Goal: Task Accomplishment & Management: Manage account settings

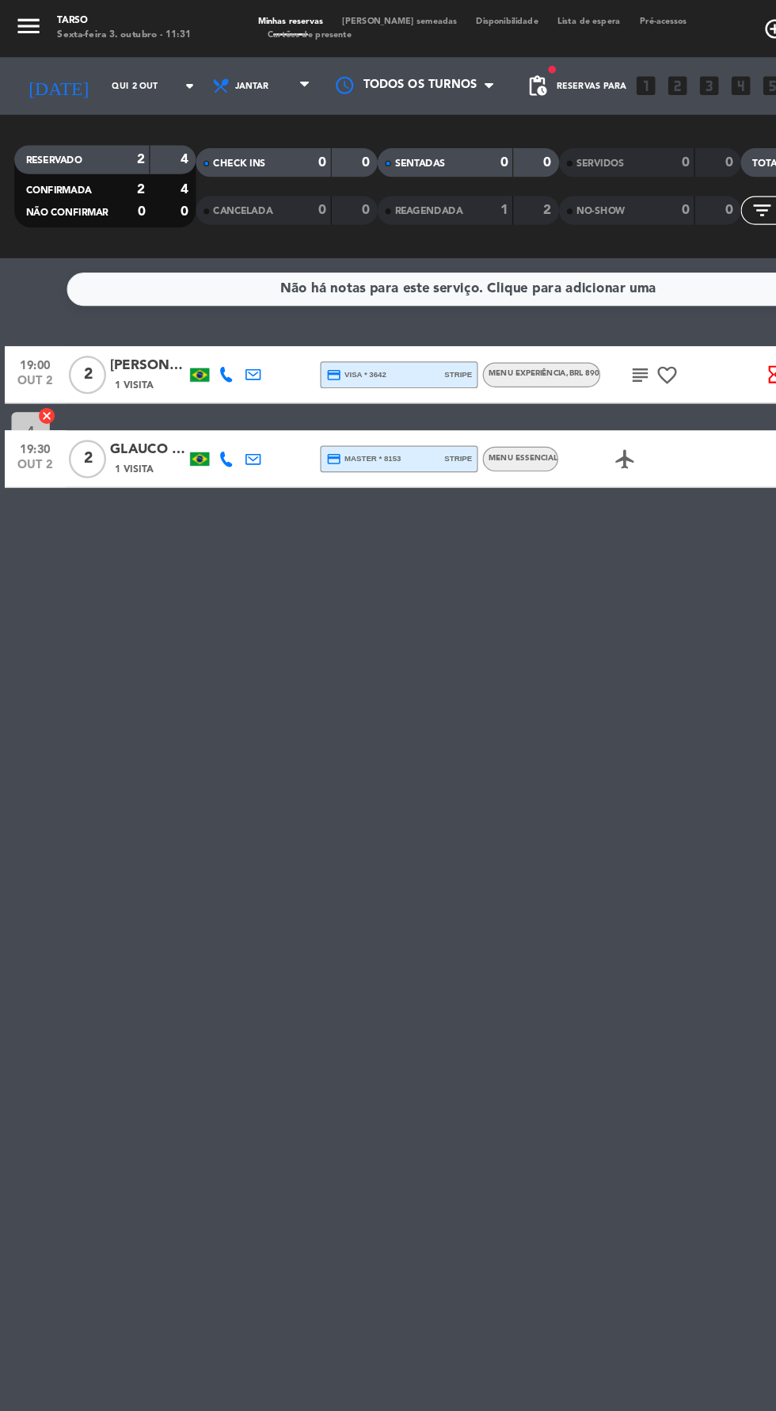
click at [126, 316] on span "1 Visita" at bounding box center [111, 319] width 32 height 13
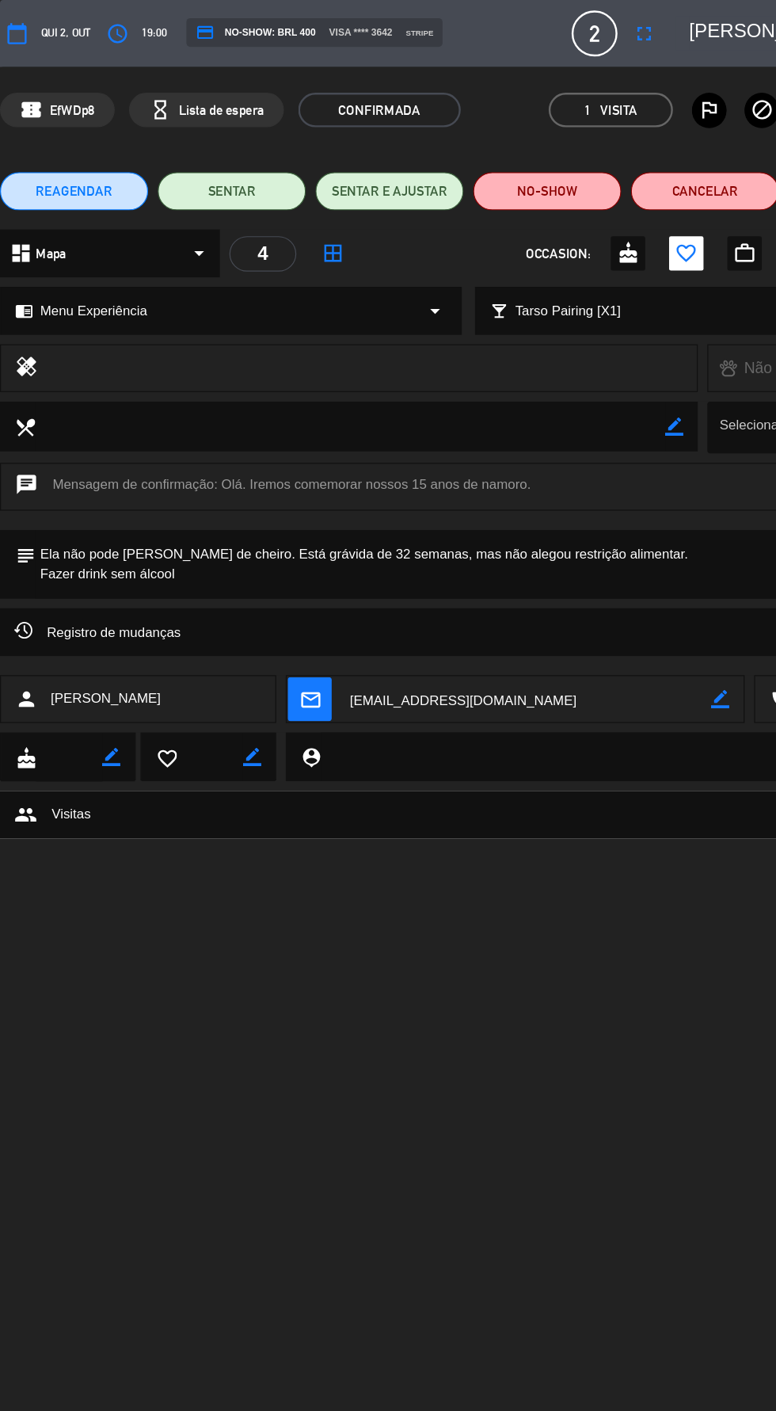
click at [66, 164] on span "REAGENDAR" at bounding box center [61, 159] width 63 height 17
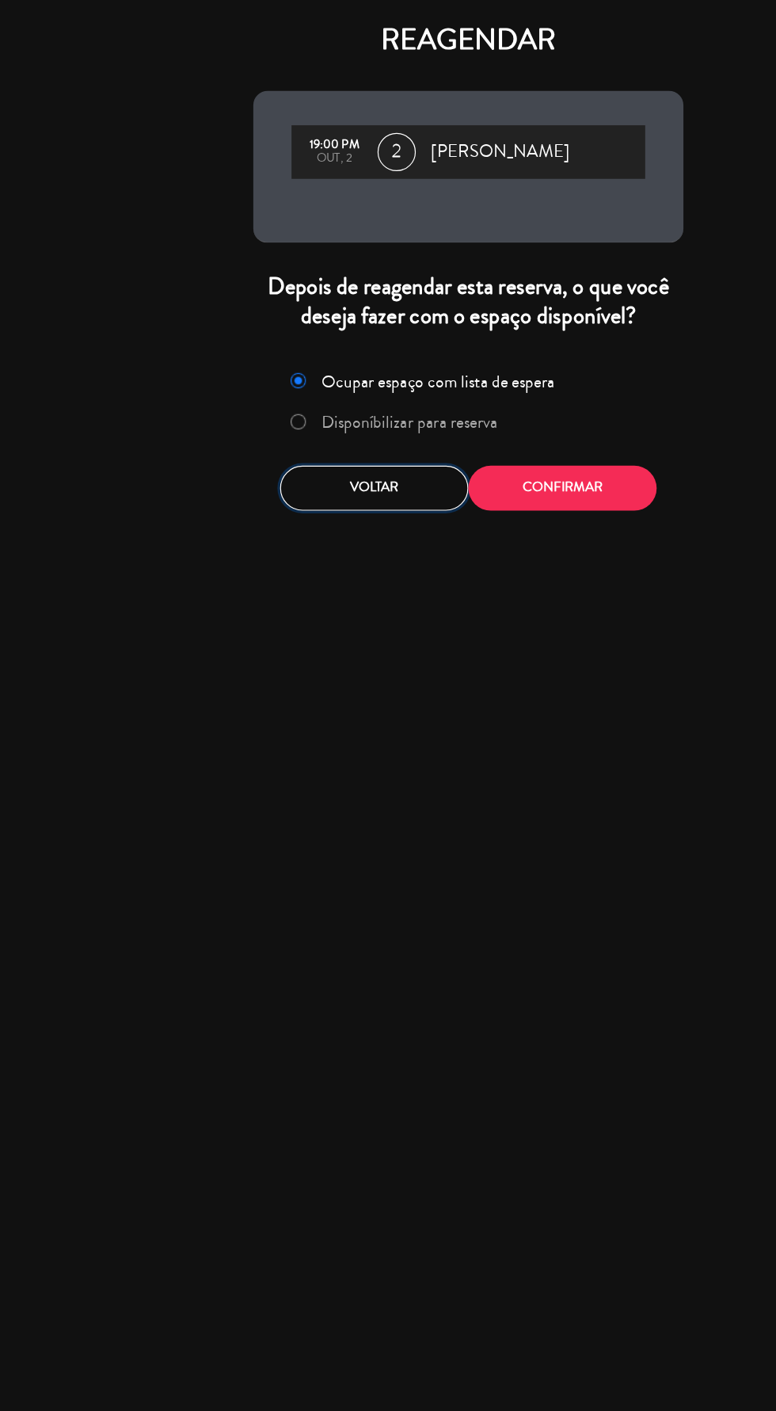
click at [302, 403] on button "Voltar" at bounding box center [310, 404] width 156 height 37
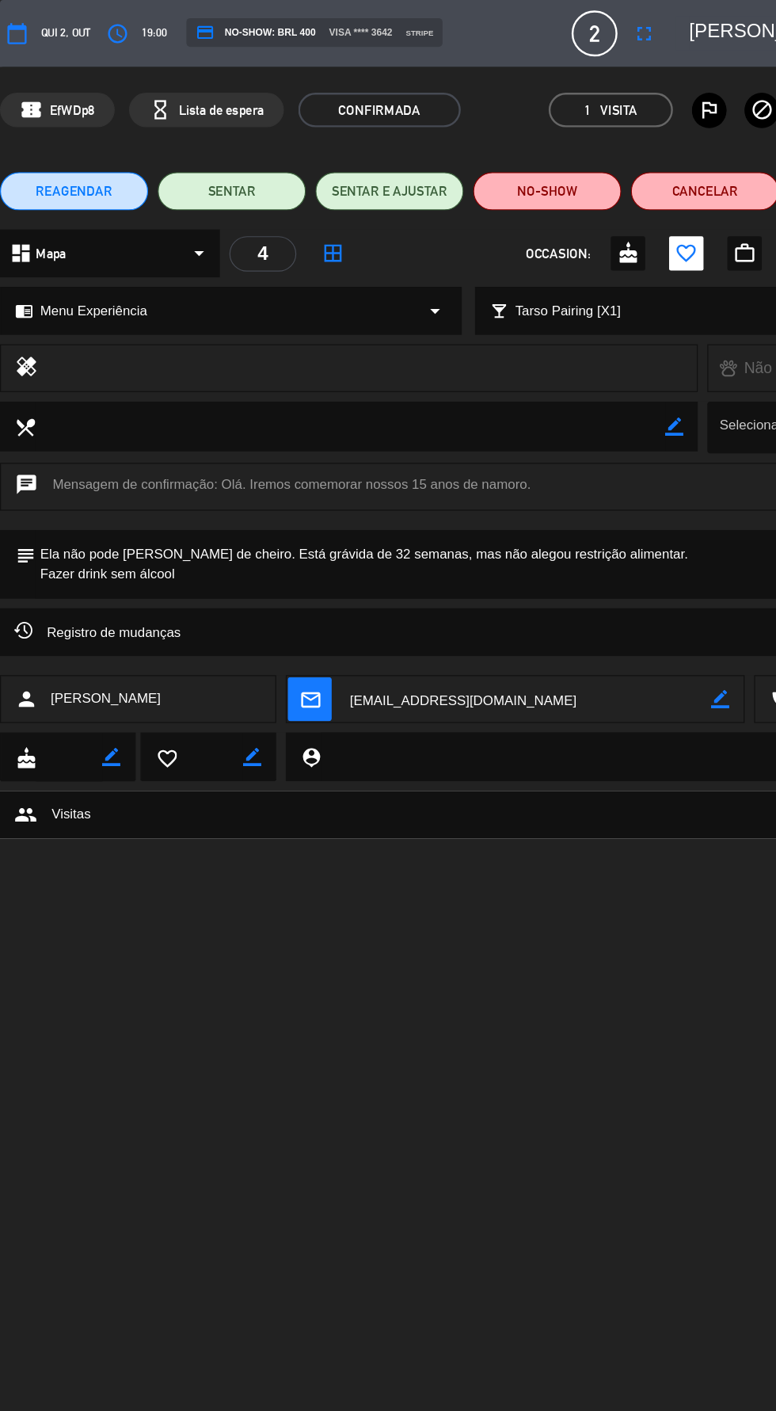
click at [55, 162] on span "REAGENDAR" at bounding box center [61, 159] width 63 height 17
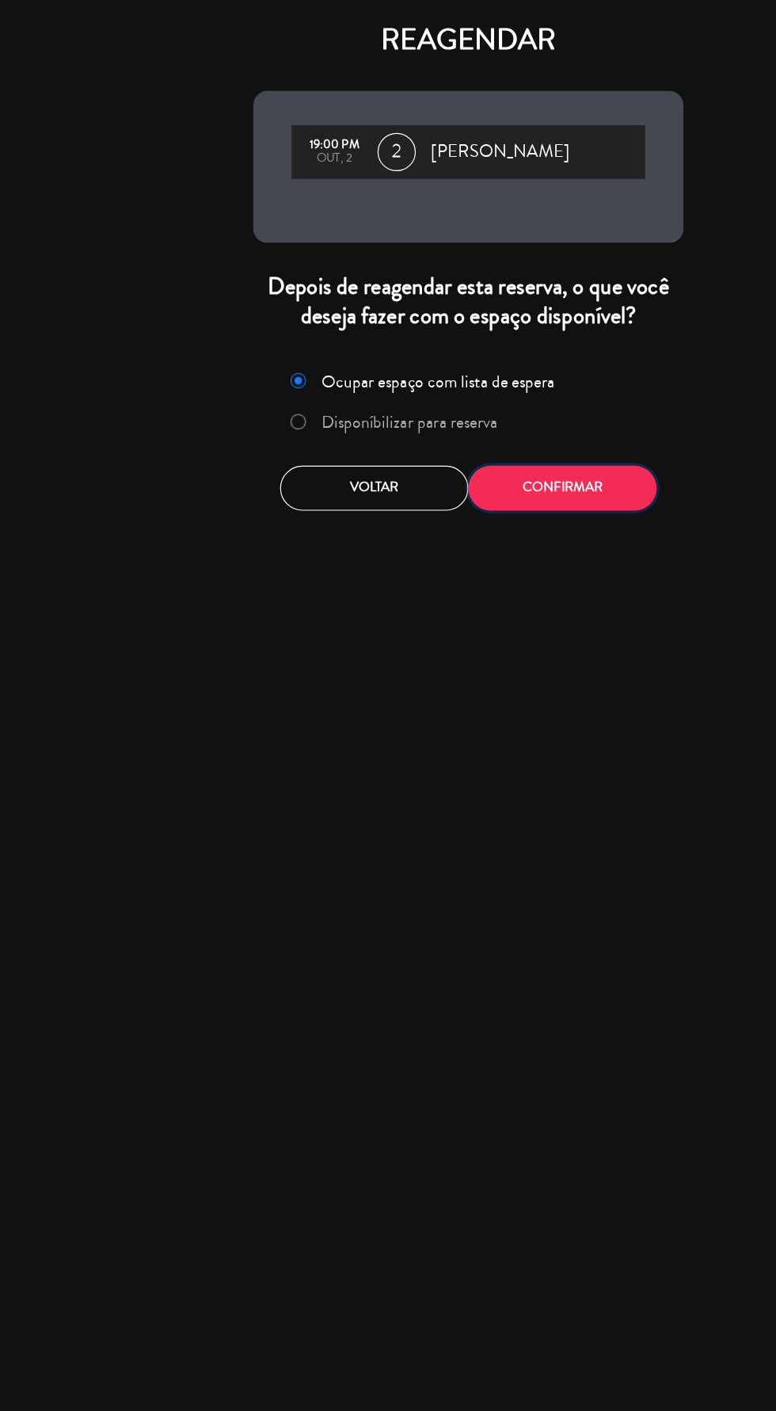
click at [456, 420] on button "Confirmar" at bounding box center [466, 404] width 156 height 37
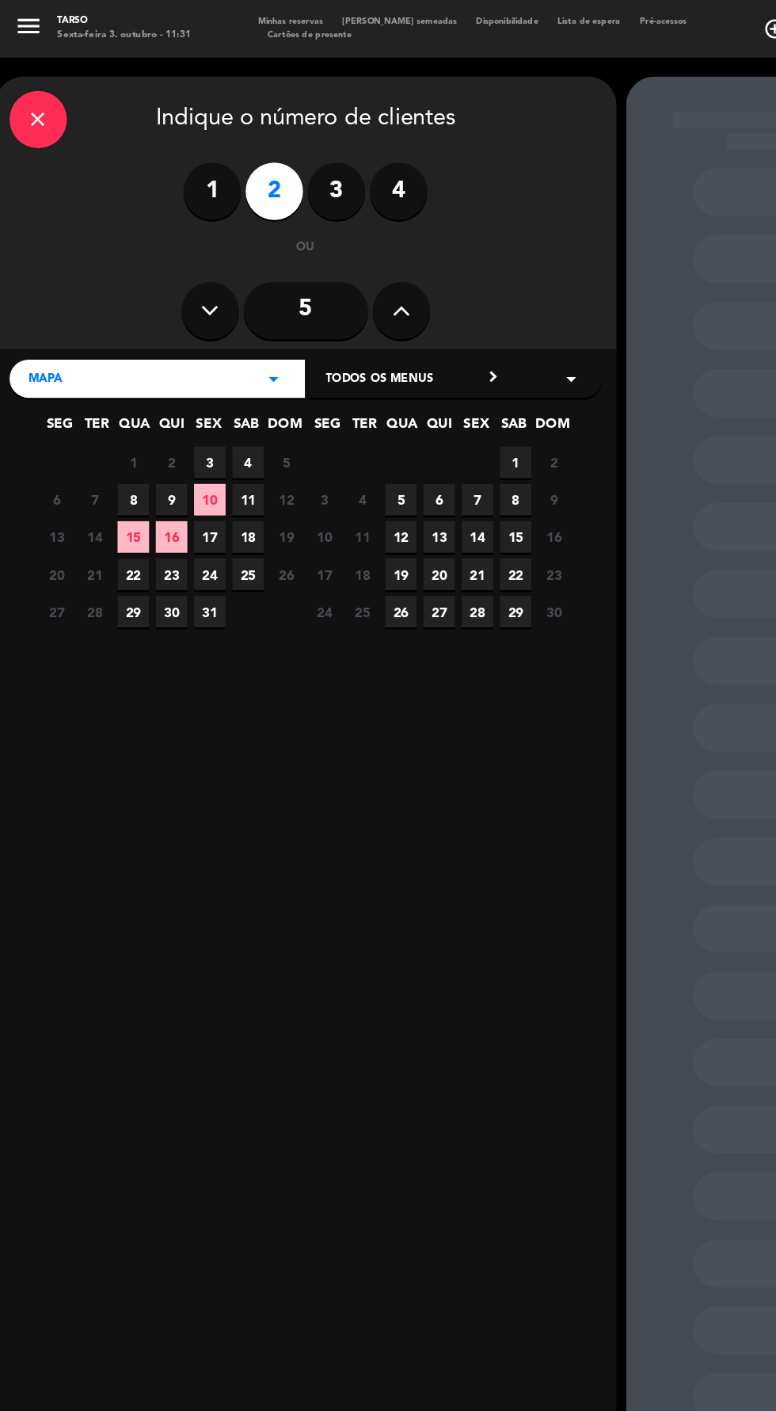
click at [206, 415] on span "11" at bounding box center [205, 414] width 26 height 26
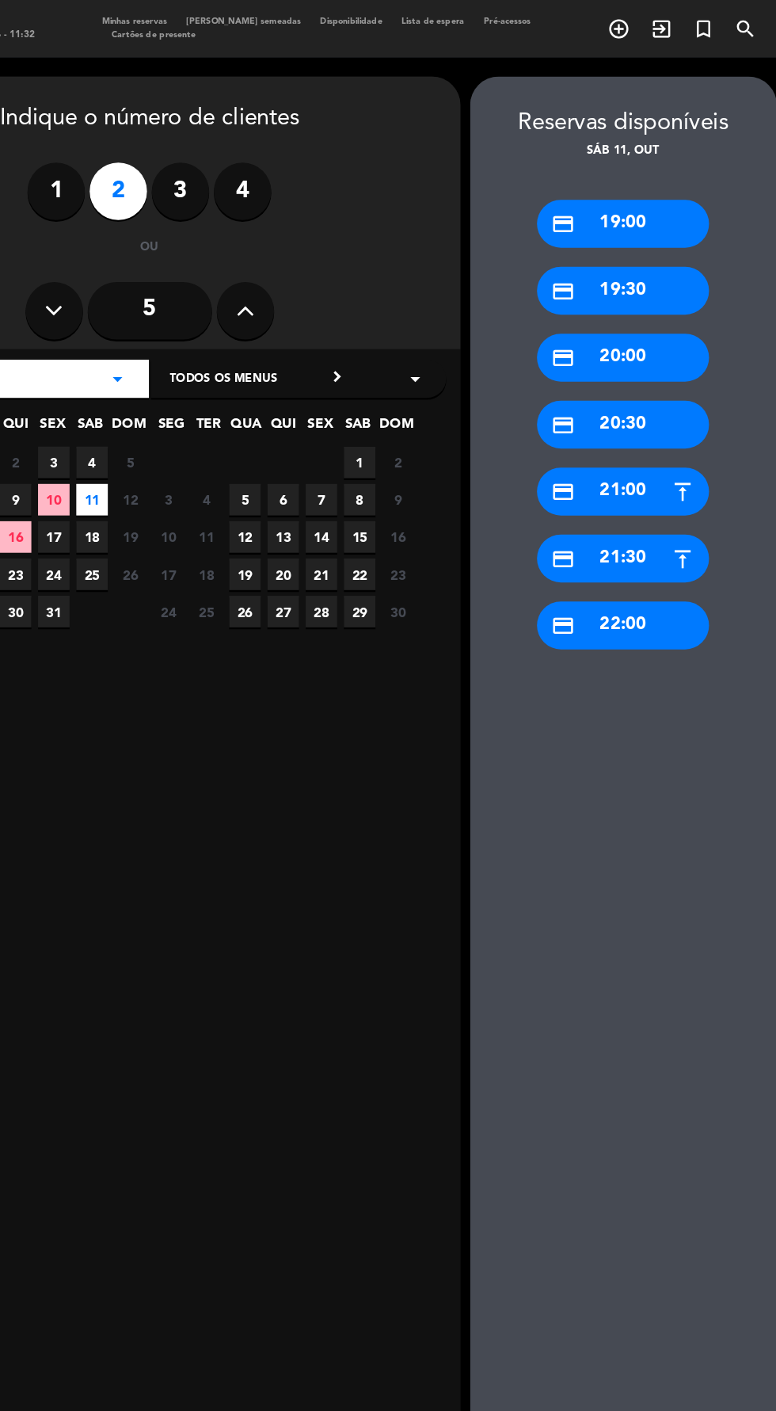
click at [643, 188] on div "credit_card 19:00" at bounding box center [645, 186] width 143 height 40
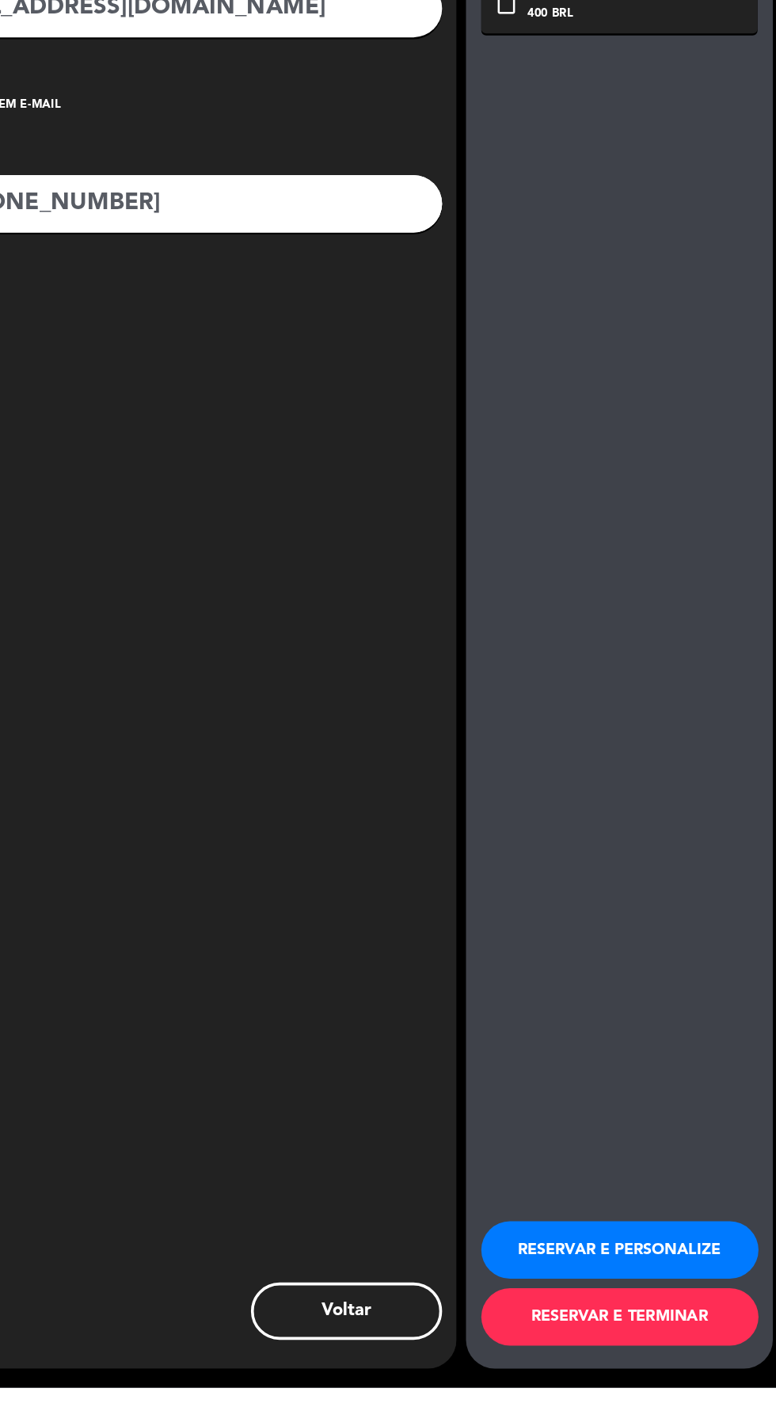
click at [711, 1376] on button "RESERVAR E TERMINAR" at bounding box center [647, 1352] width 230 height 48
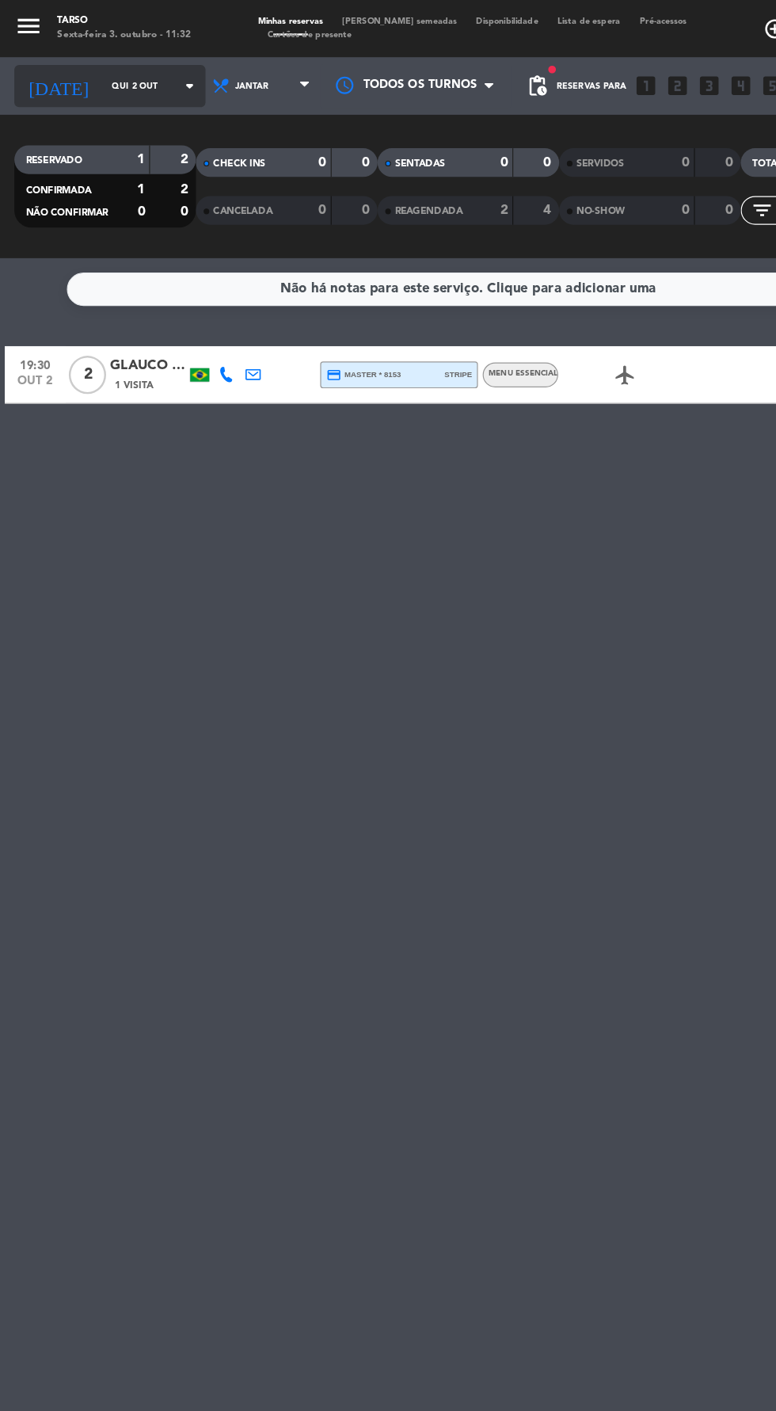
click at [104, 71] on input "Qui 2 out" at bounding box center [135, 71] width 100 height 25
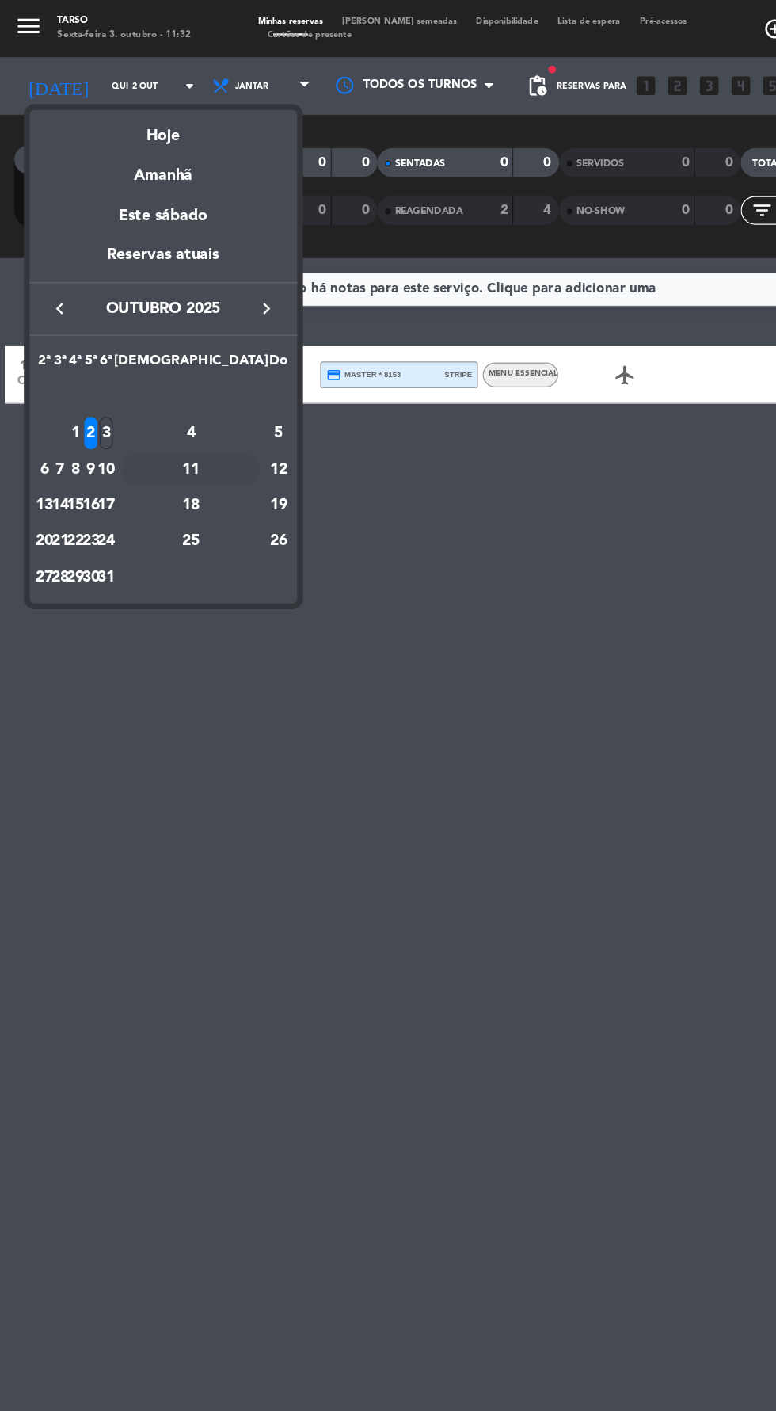
click at [192, 392] on div "11" at bounding box center [158, 388] width 115 height 27
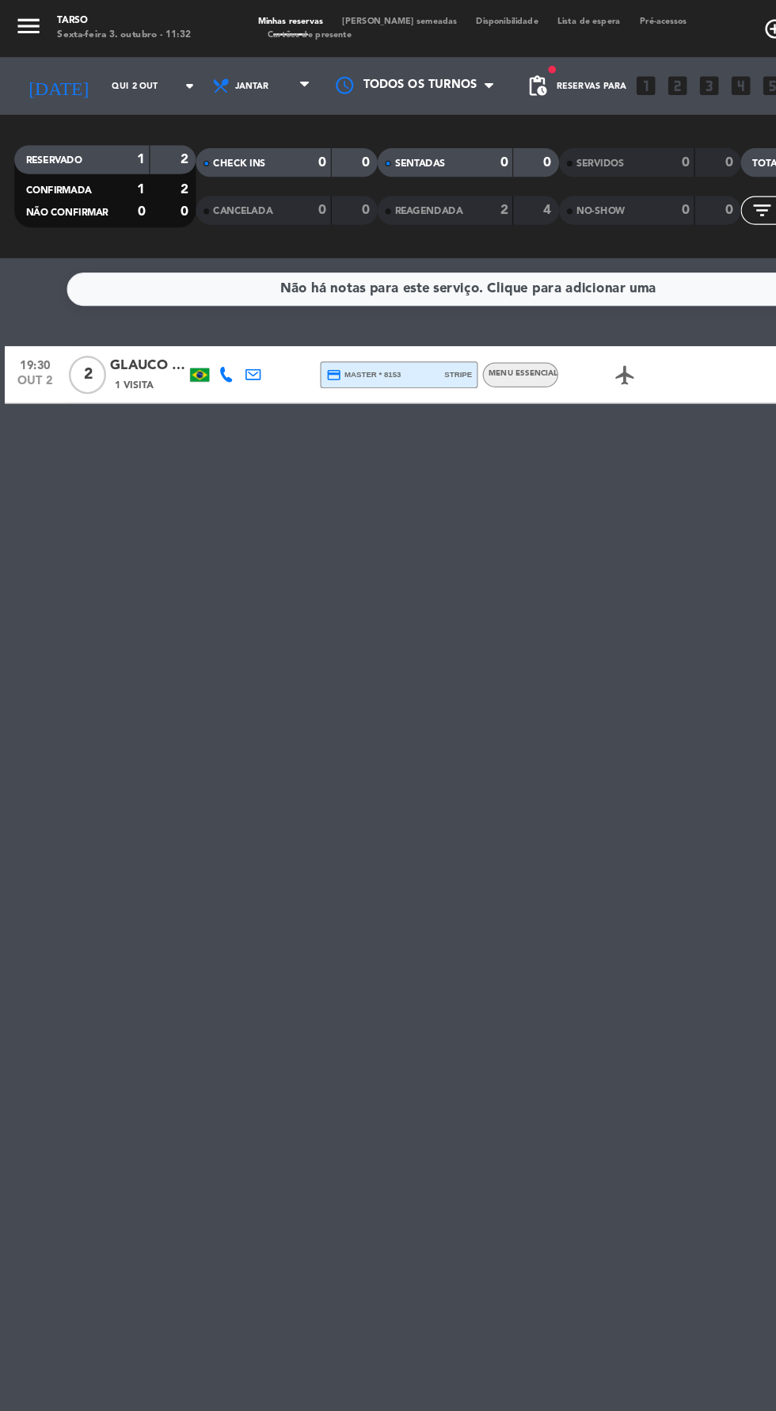
type input "Sáb 11 out"
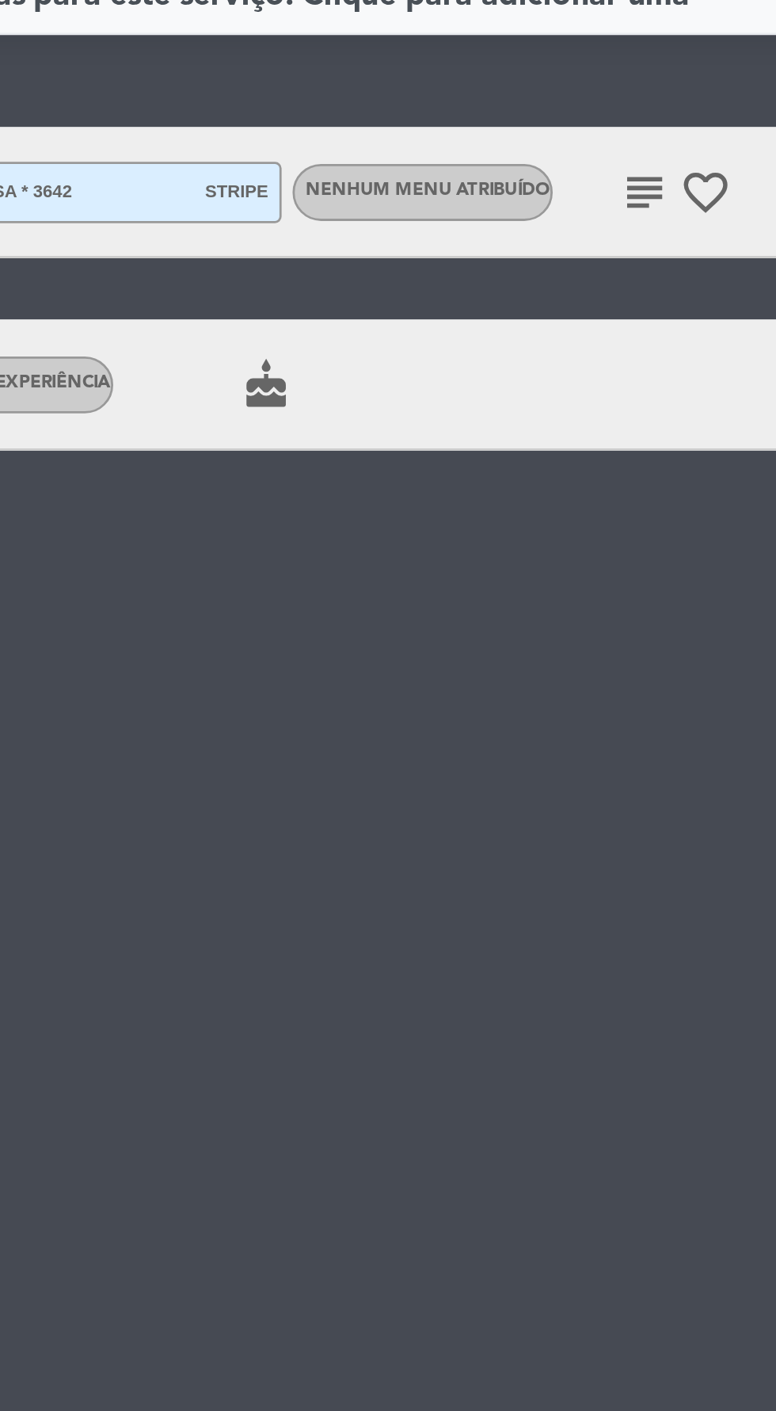
click at [434, 315] on div "Nenhum menu atribuído" at bounding box center [447, 310] width 94 height 21
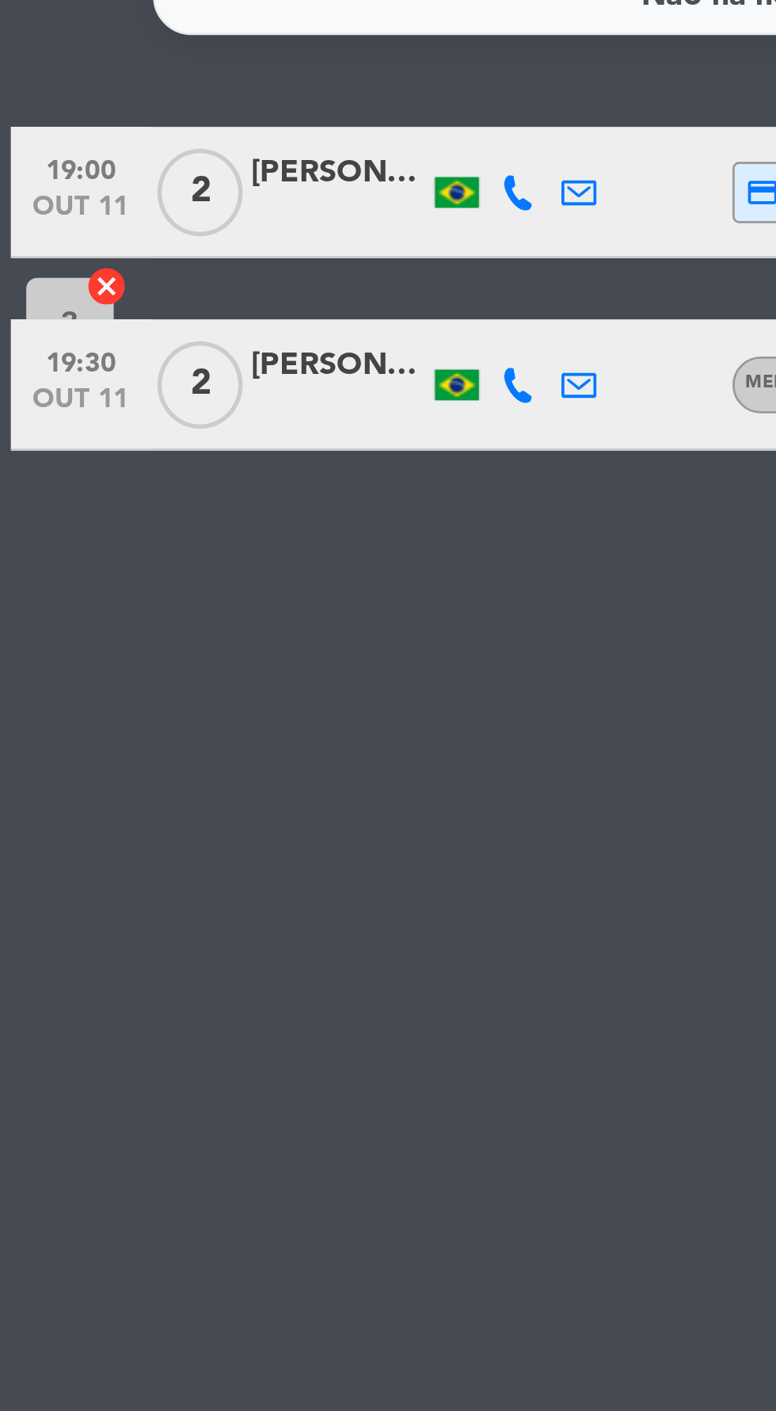
click at [125, 307] on div "[PERSON_NAME]" at bounding box center [122, 304] width 63 height 18
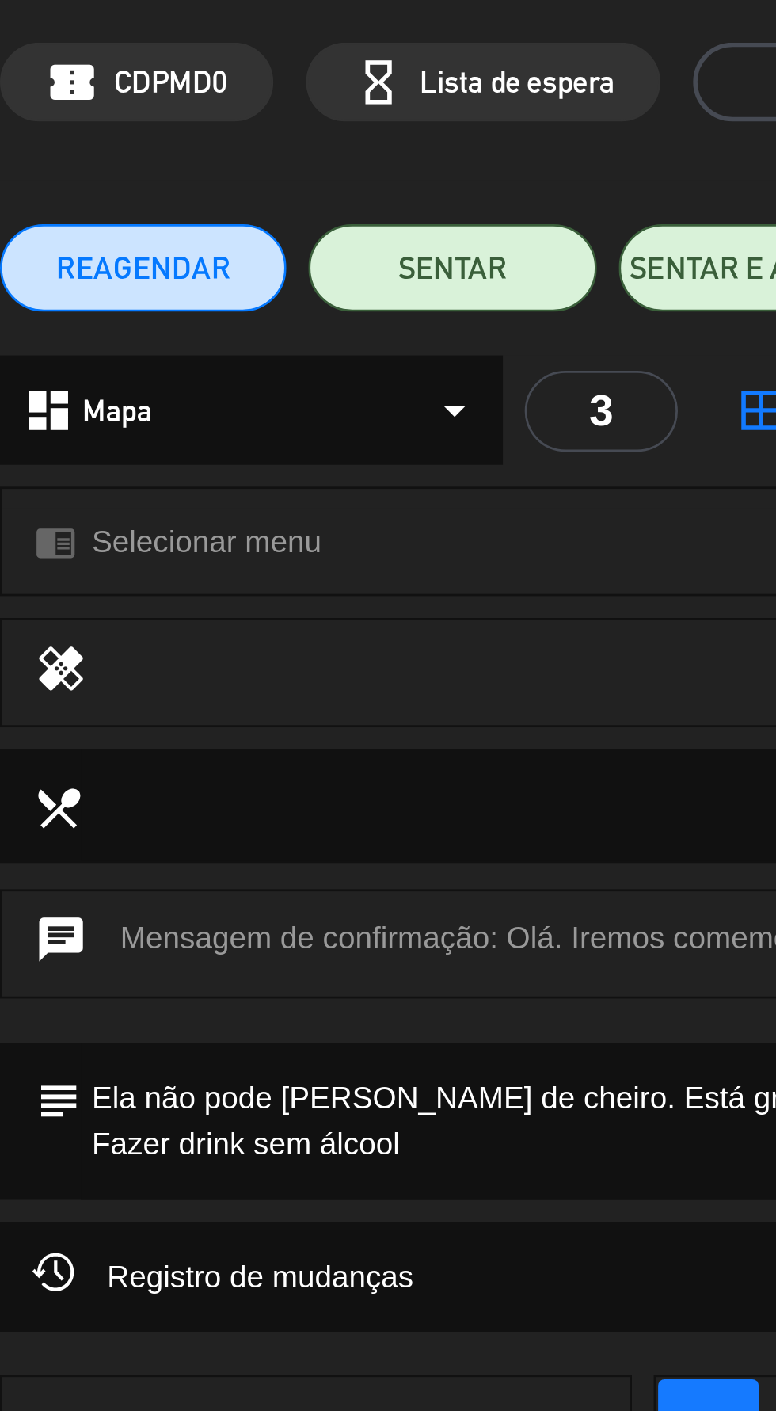
click at [79, 216] on div "dashboard Mapa arrow_drop_down" at bounding box center [91, 210] width 182 height 40
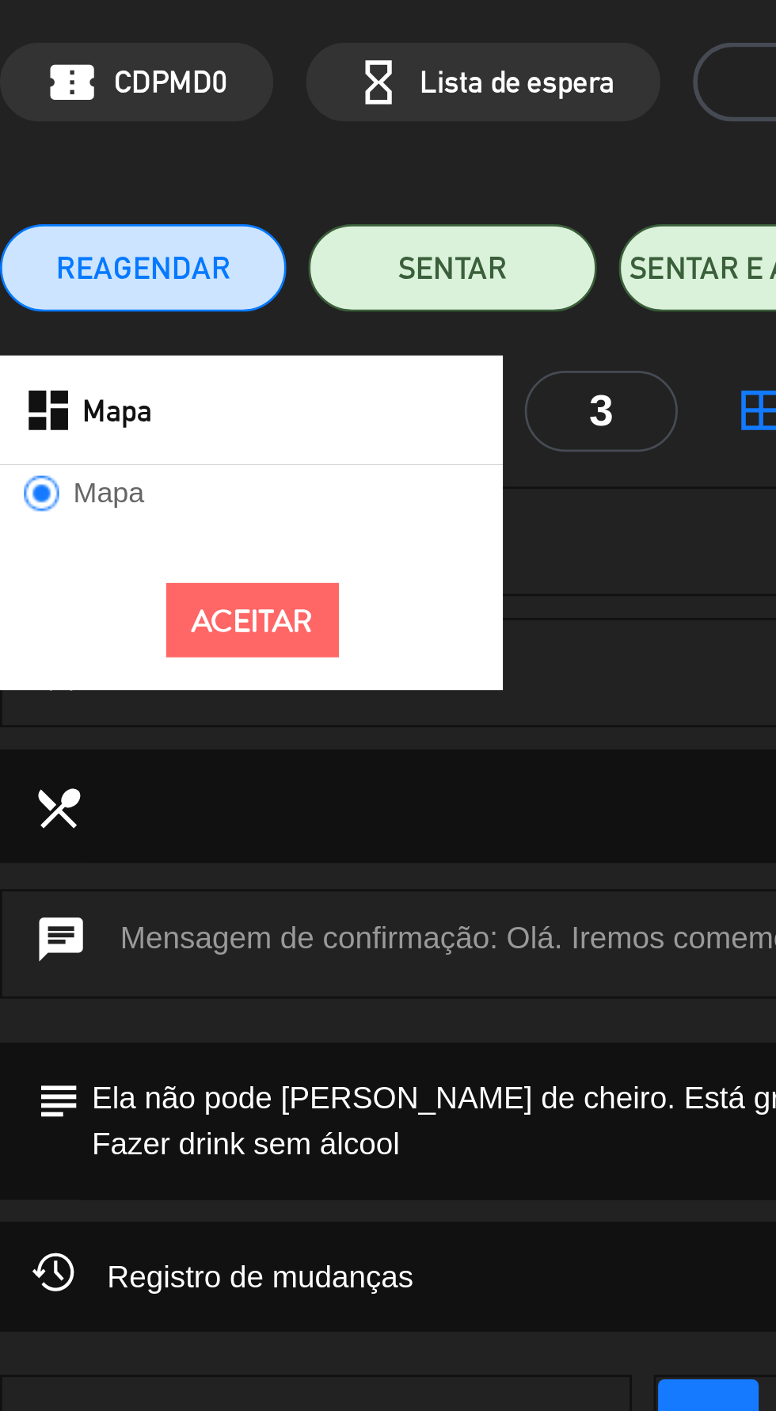
click at [251, 273] on div "chrome_reader_mode Selecionar menu arrow_drop_down" at bounding box center [191, 257] width 381 height 38
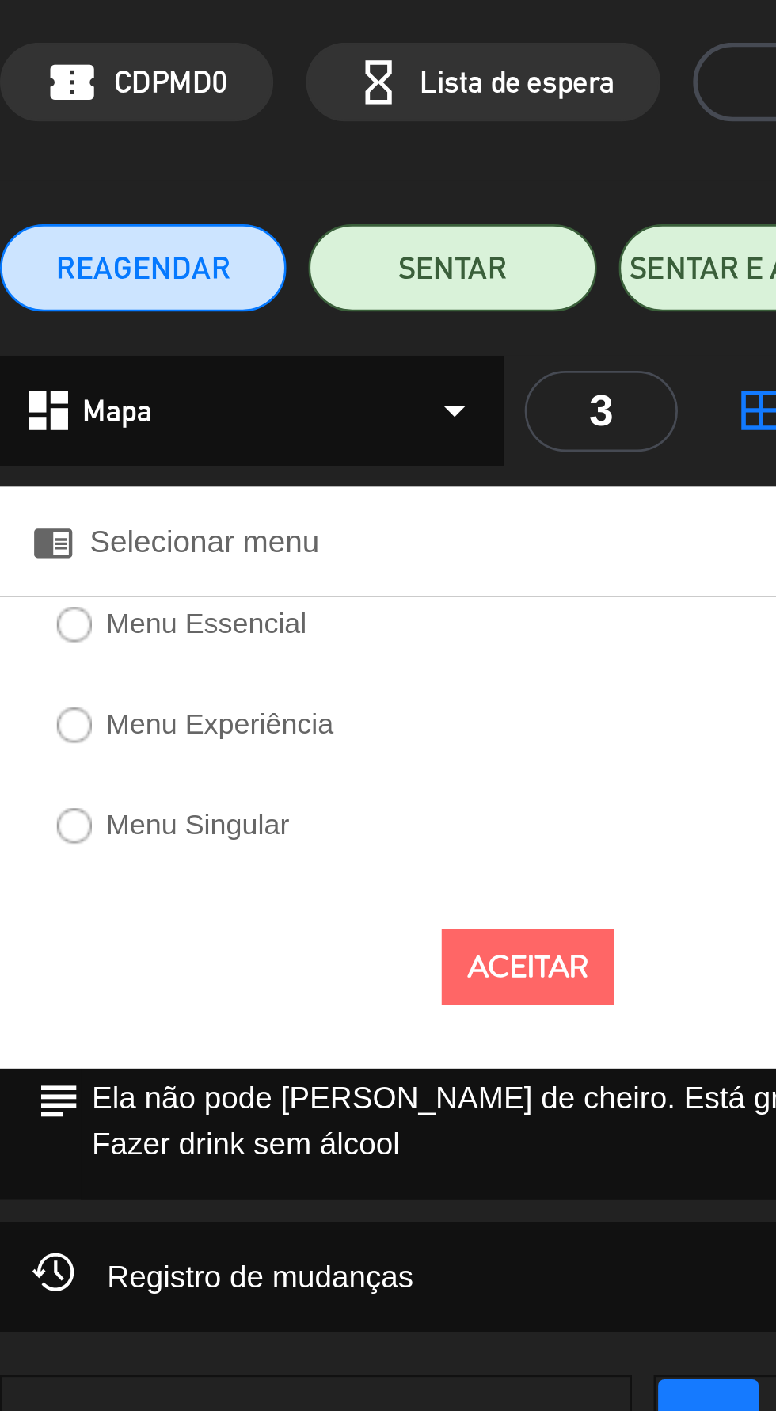
click at [31, 327] on input "Menu Experiência" at bounding box center [26, 323] width 10 height 10
radio input "true"
click at [200, 421] on button "Aceitar" at bounding box center [191, 412] width 63 height 28
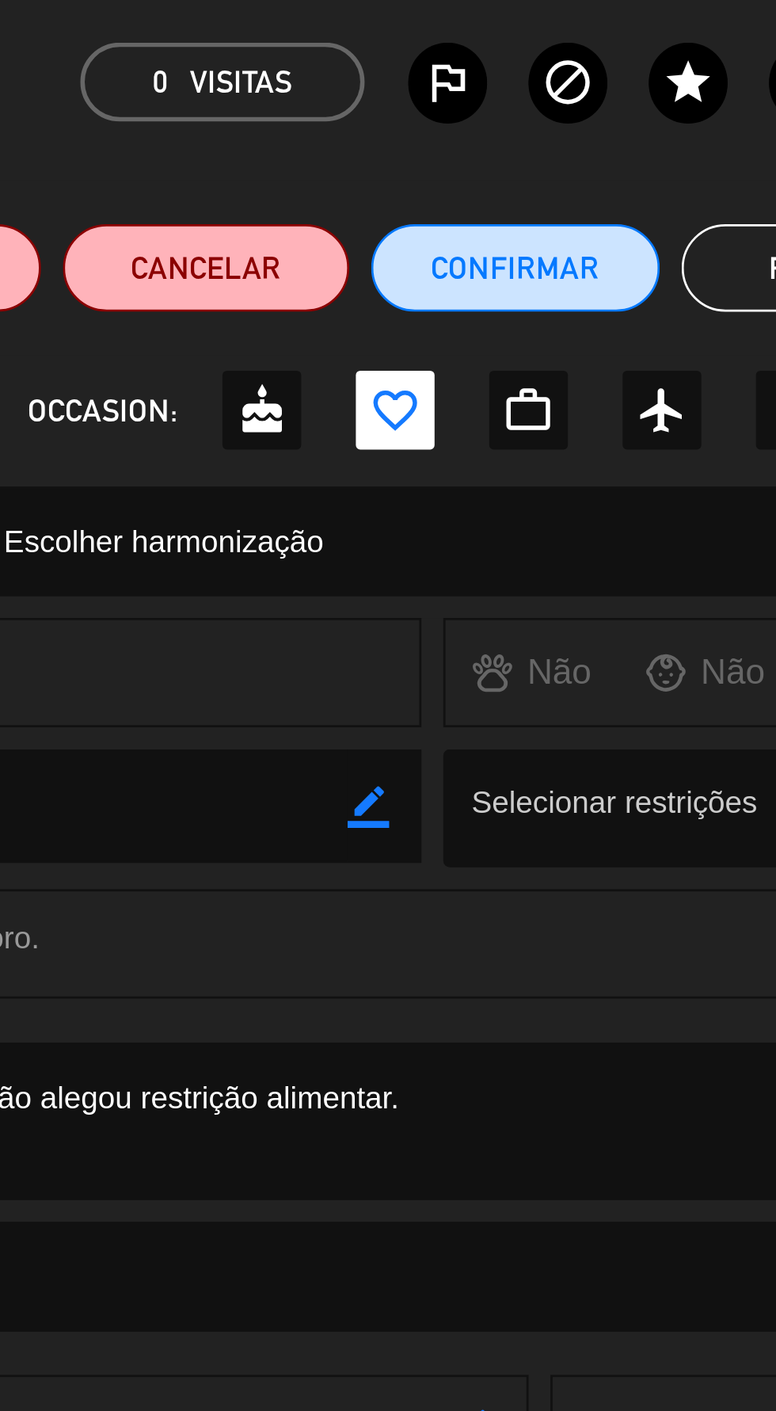
click at [500, 263] on span "Escolher harmonização" at bounding box center [485, 258] width 116 height 18
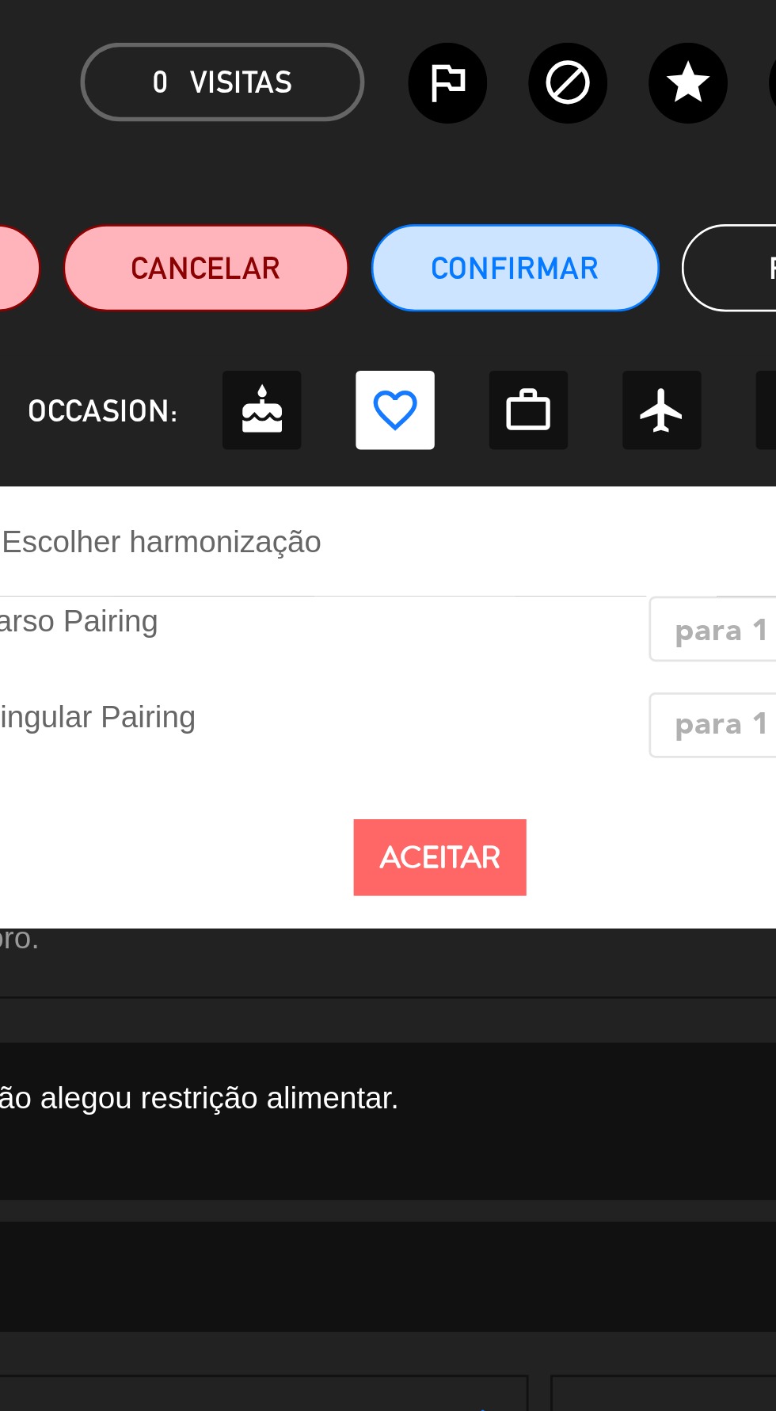
click at [600, 380] on button "Aceitar" at bounding box center [585, 372] width 63 height 28
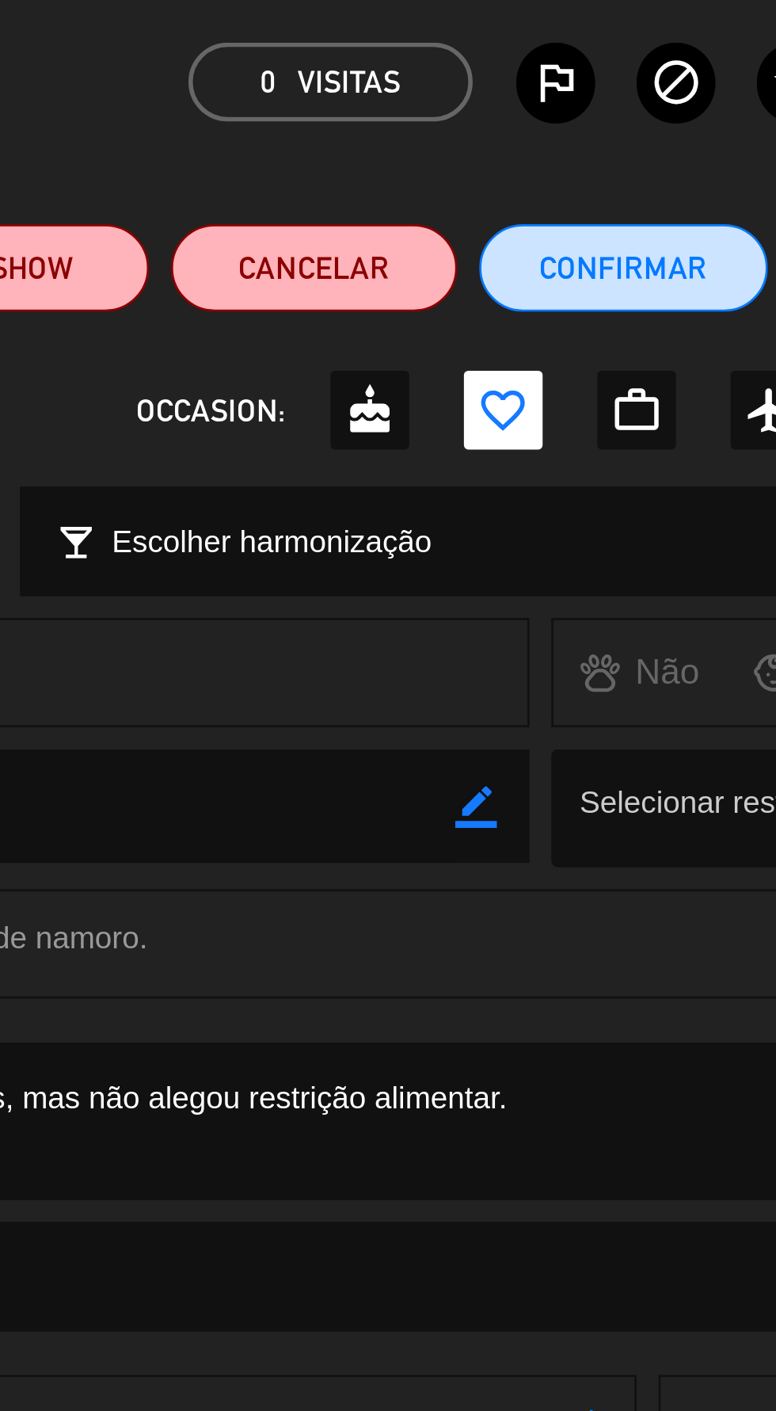
click at [463, 260] on span "Escolher harmonização" at bounding box center [485, 258] width 116 height 18
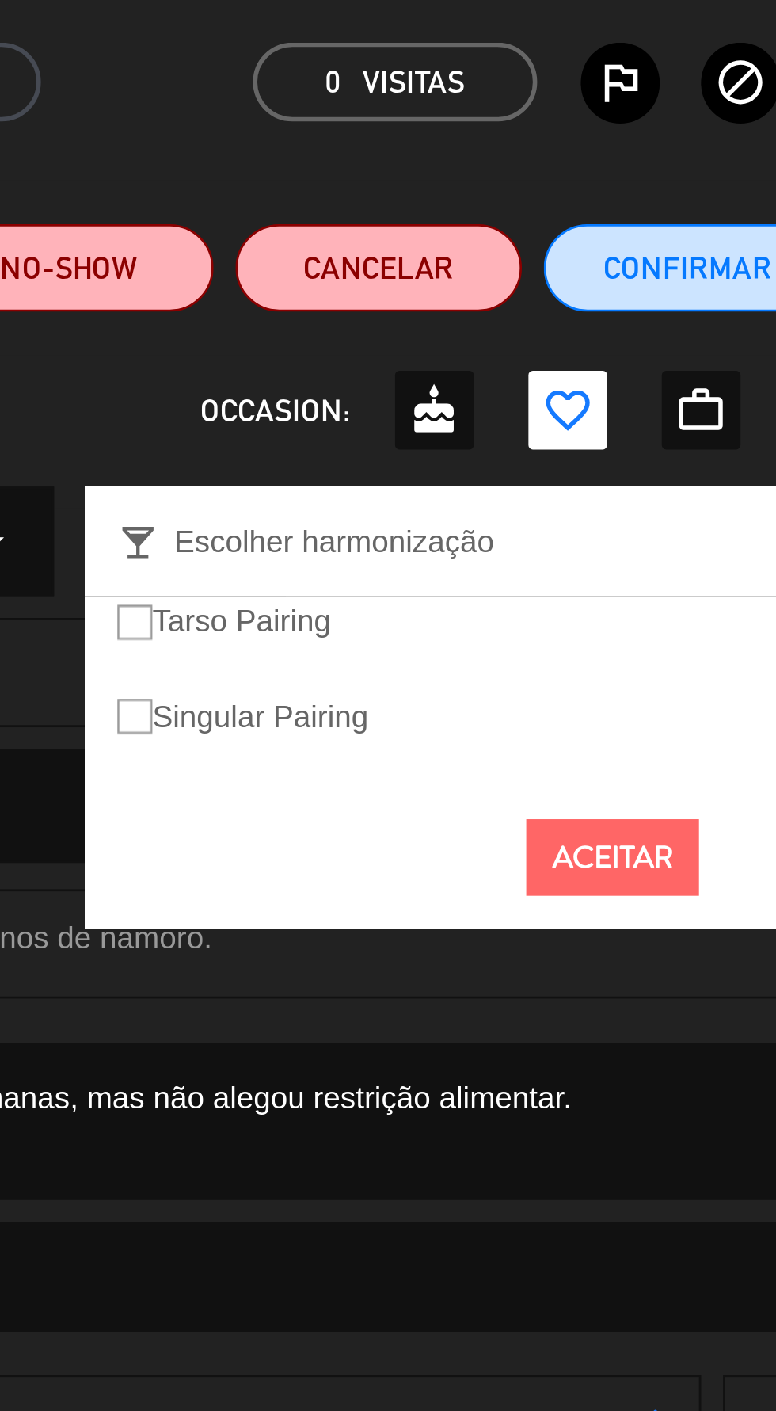
click at [414, 292] on ins at bounding box center [412, 286] width 13 height 13
click at [414, 291] on input "Tarso Pairing" at bounding box center [411, 285] width 10 height 10
radio input "true"
click at [592, 376] on button "Aceitar" at bounding box center [585, 372] width 63 height 28
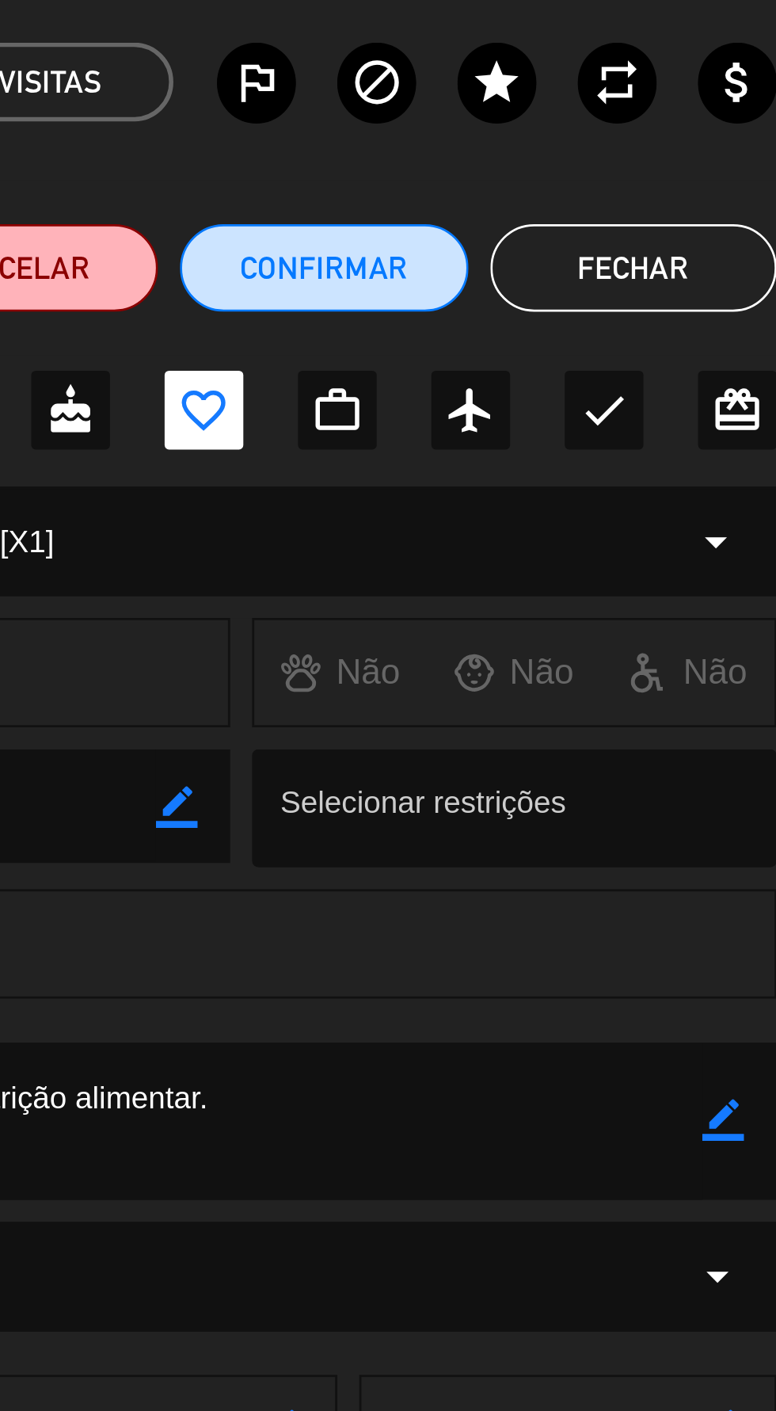
click at [711, 158] on button "Fechar" at bounding box center [725, 159] width 104 height 32
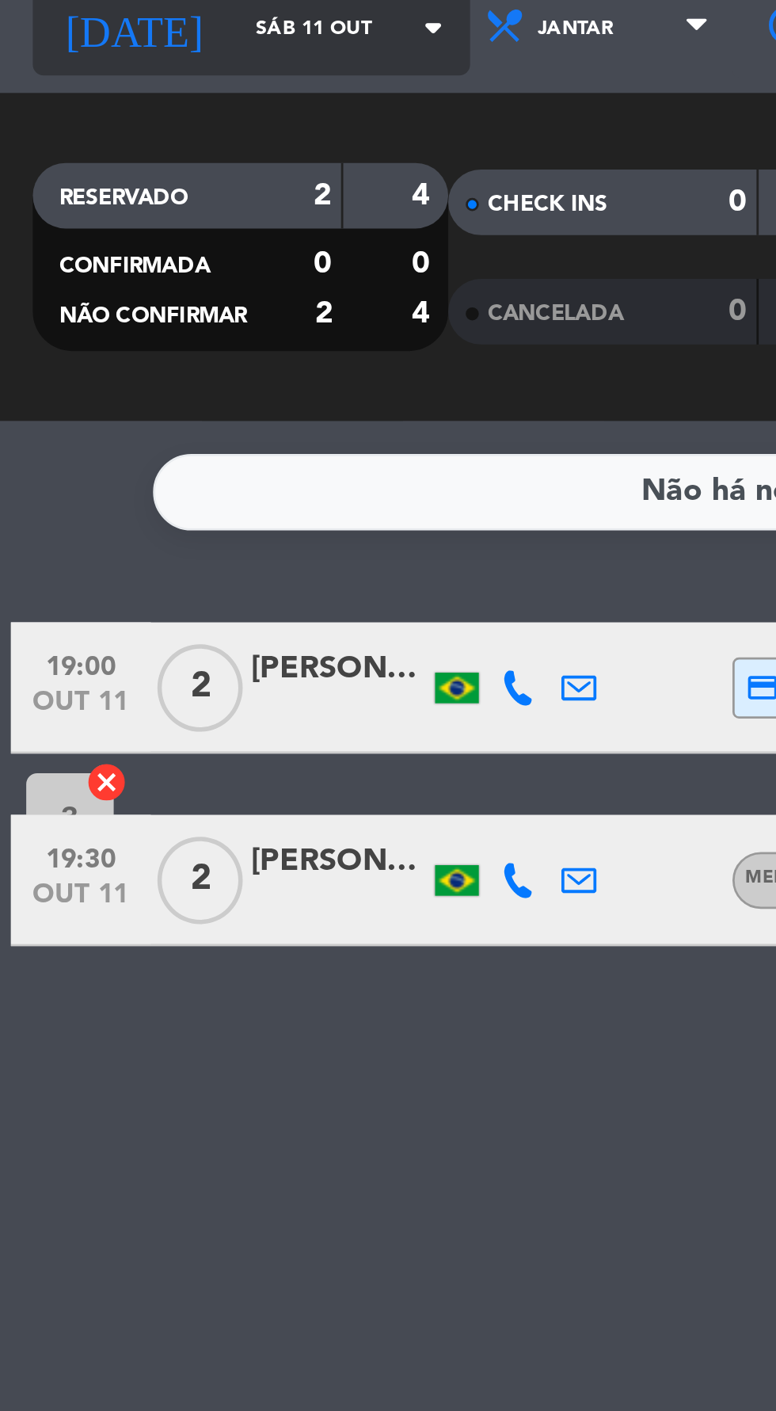
click at [92, 80] on input "Sáb 11 out" at bounding box center [135, 71] width 100 height 25
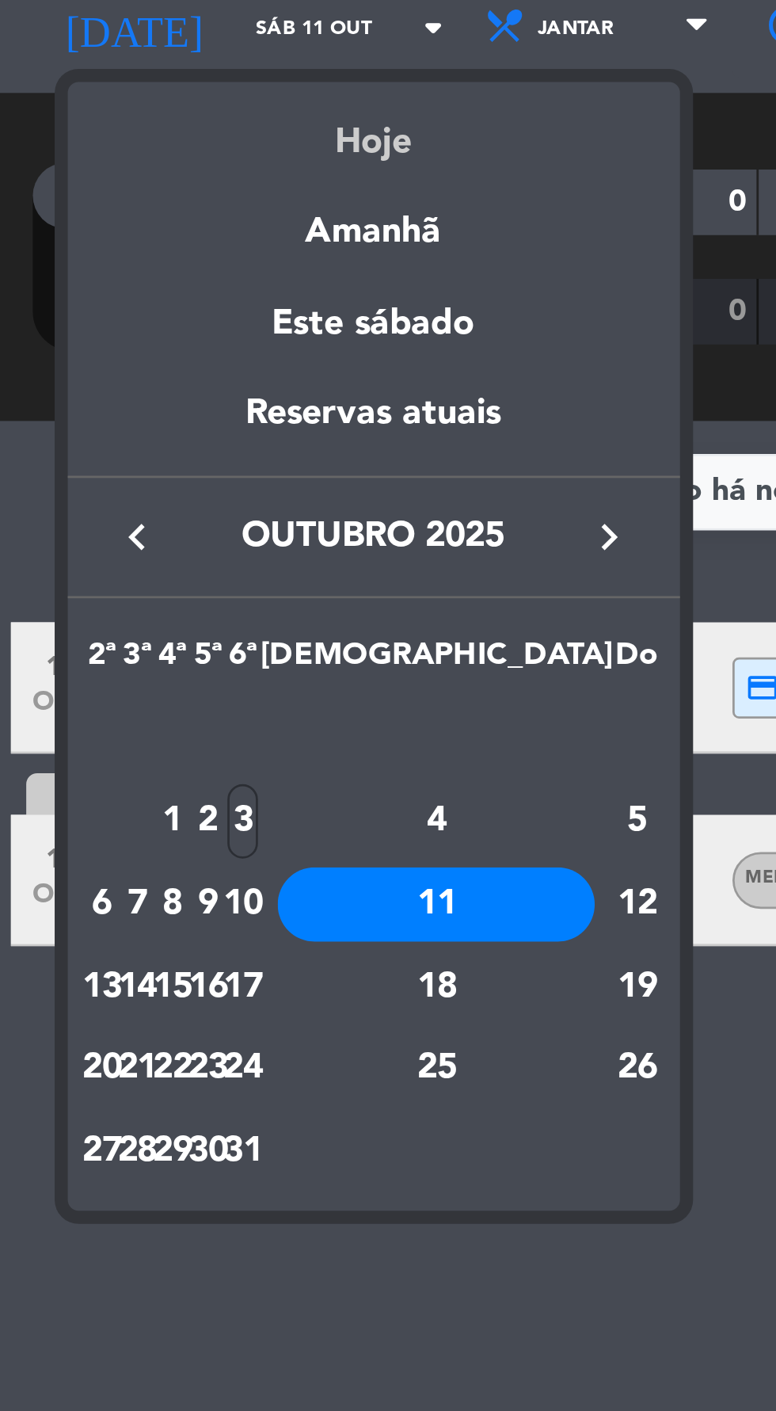
click at [135, 116] on div "Hoje" at bounding box center [136, 107] width 222 height 32
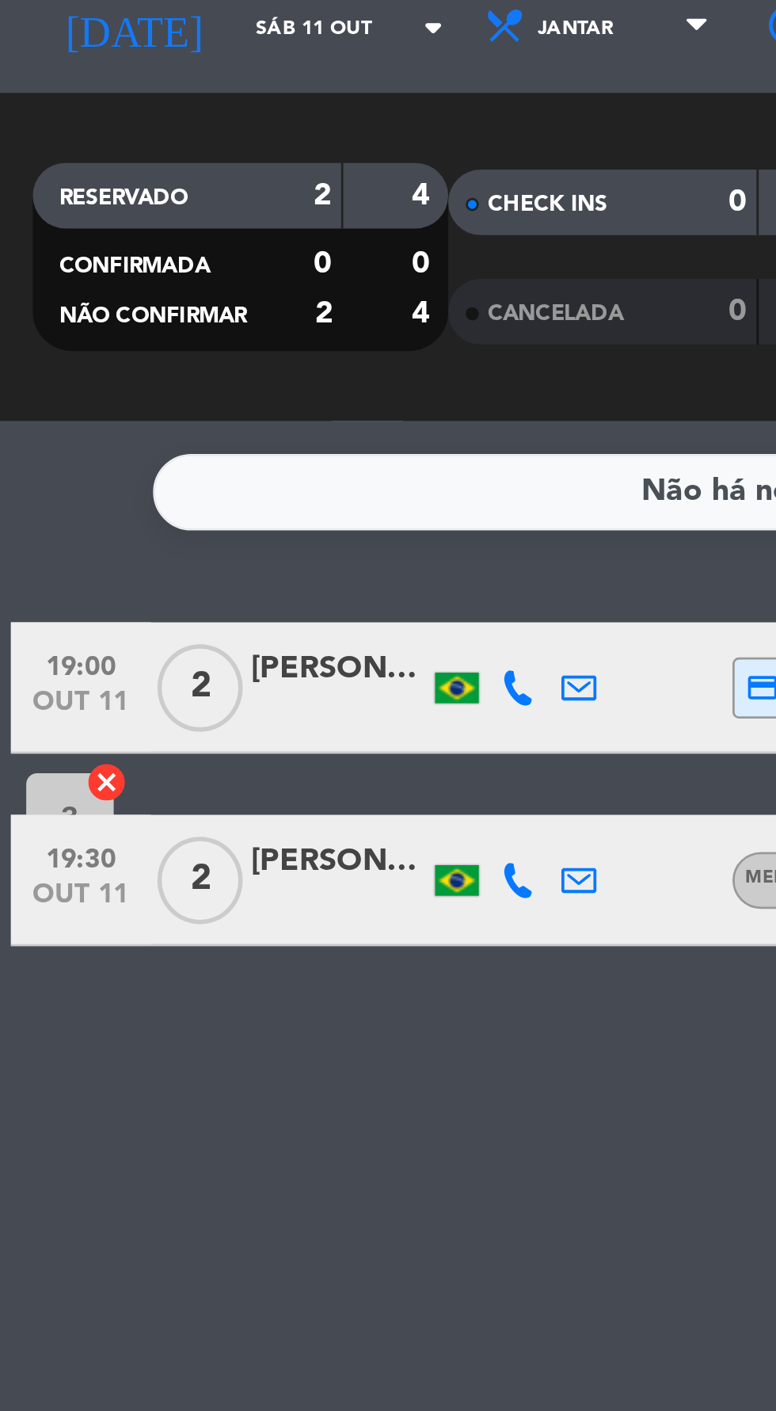
type input "Sex 3 out"
